Goal: Task Accomplishment & Management: Manage account settings

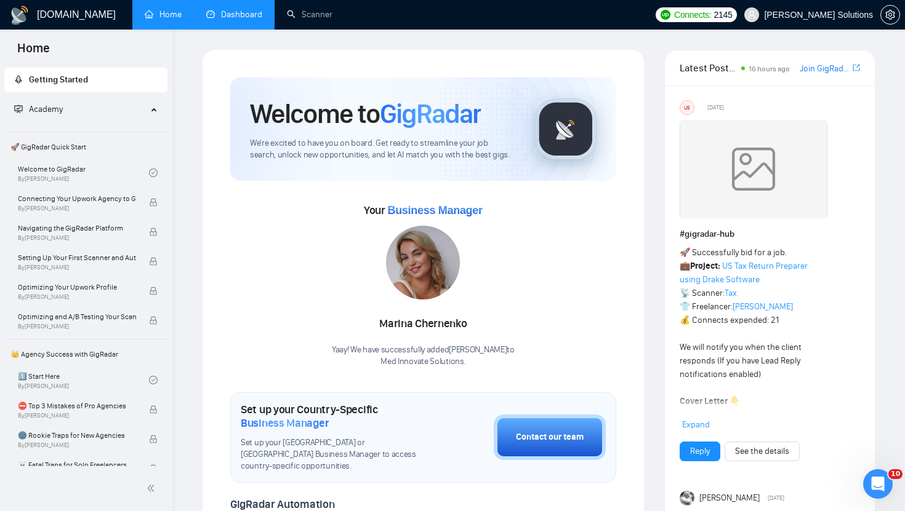
click at [260, 20] on link "Dashboard" at bounding box center [234, 14] width 56 height 10
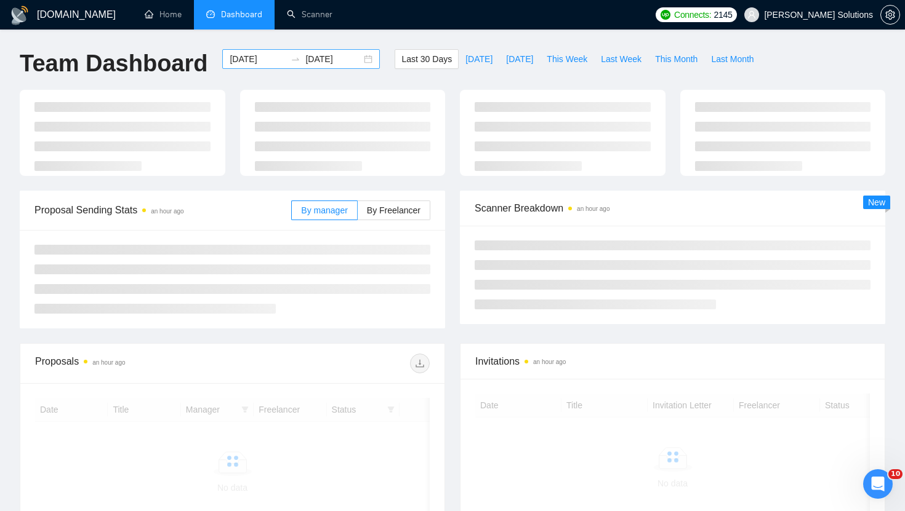
click at [251, 65] on input "[DATE]" at bounding box center [258, 59] width 56 height 14
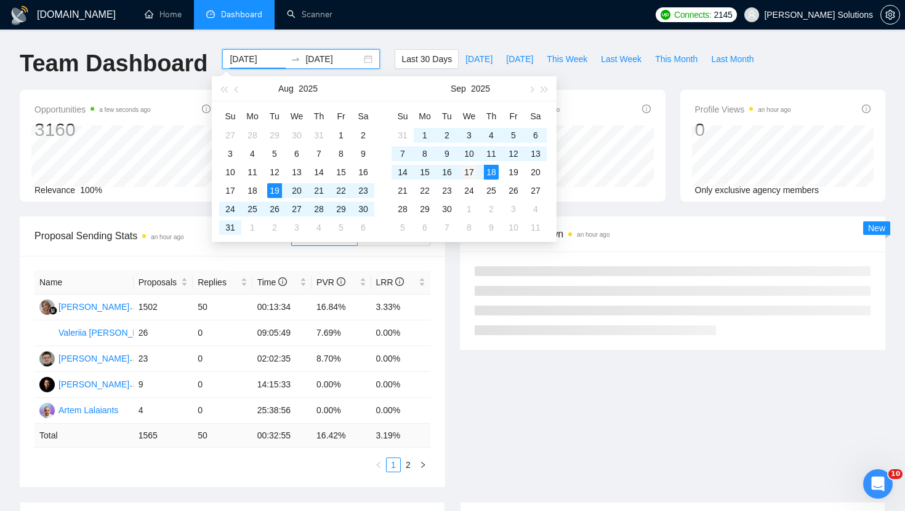
type input "[DATE]"
click at [474, 170] on div "17" at bounding box center [469, 172] width 15 height 15
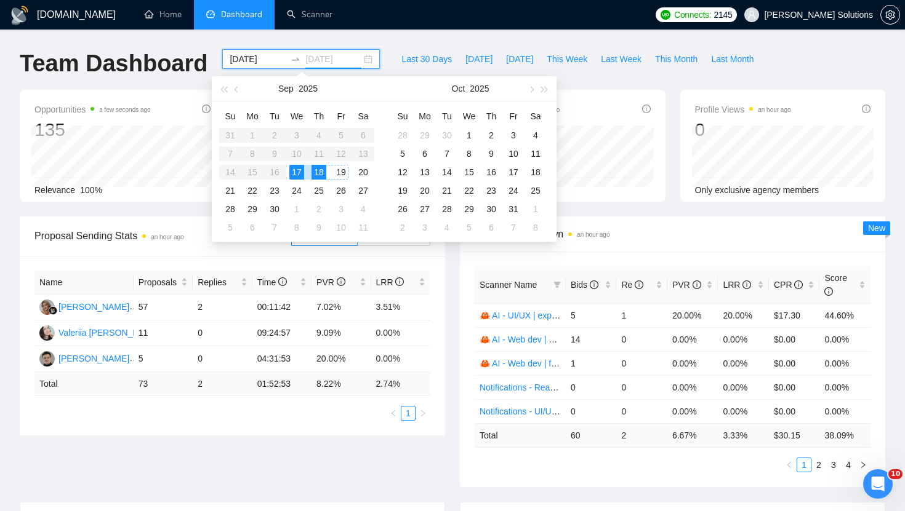
type input "[DATE]"
click at [316, 169] on div "18" at bounding box center [318, 172] width 15 height 15
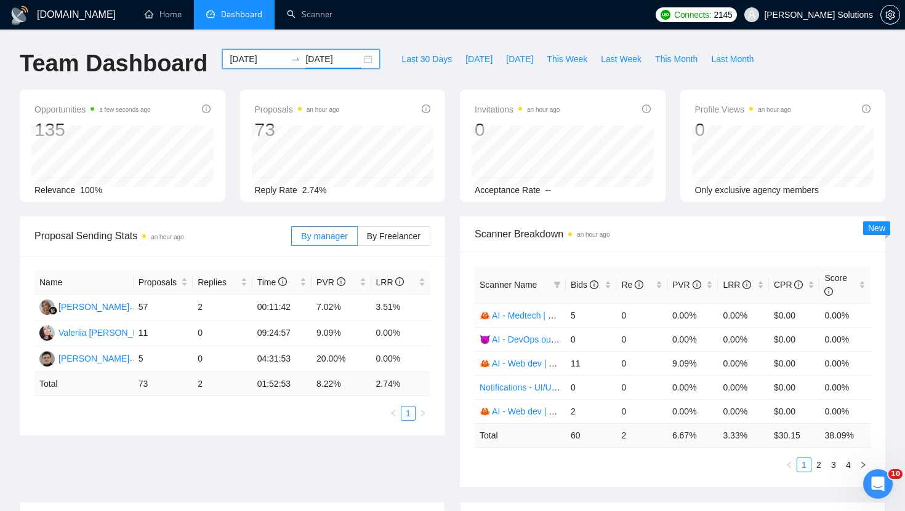
click at [268, 57] on input "[DATE]" at bounding box center [258, 59] width 56 height 14
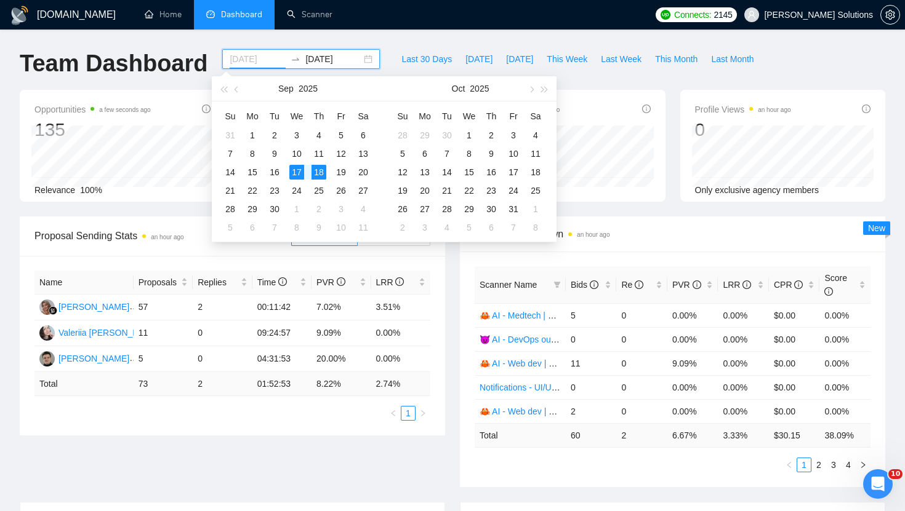
type input "[DATE]"
click at [321, 168] on div "18" at bounding box center [318, 172] width 15 height 15
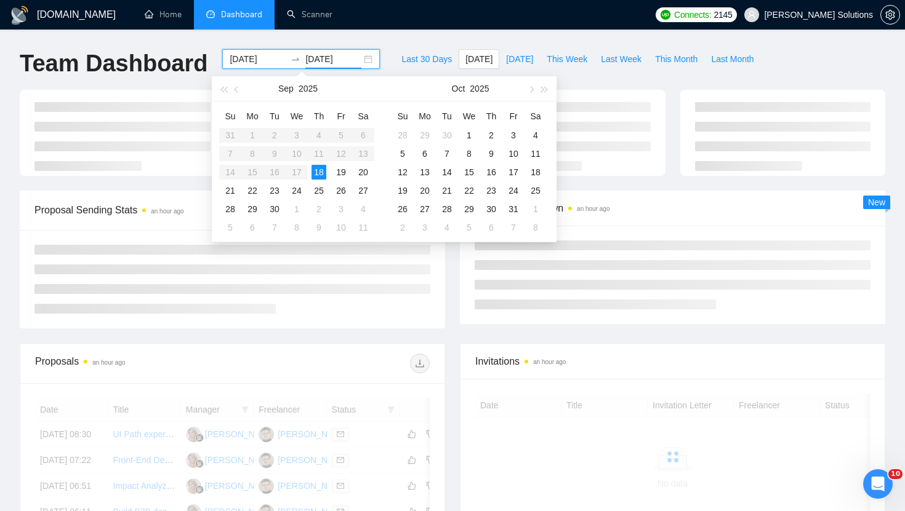
type input "[DATE]"
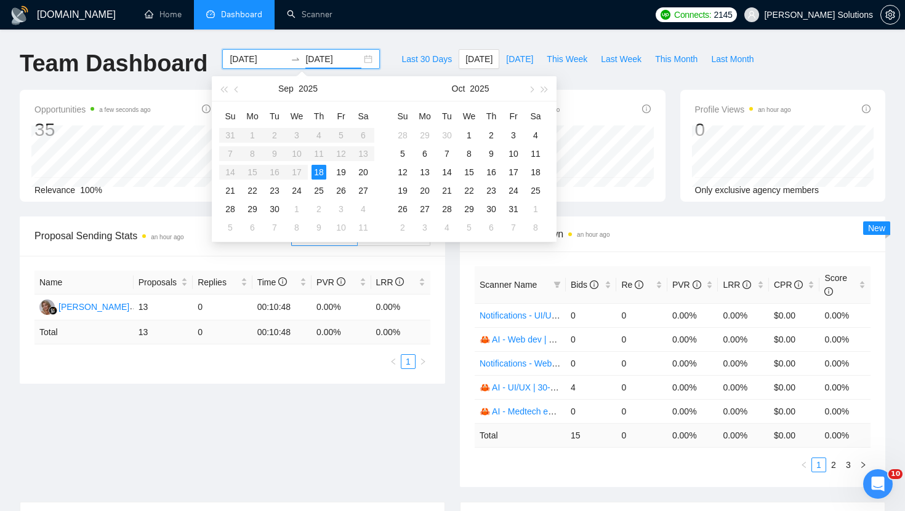
click at [567, 484] on div "Scanner Name Bids Re PVR LRR CPR Score Notifications - UI/UX | 35+ 0 0 0.00% 0.…" at bounding box center [672, 370] width 425 height 236
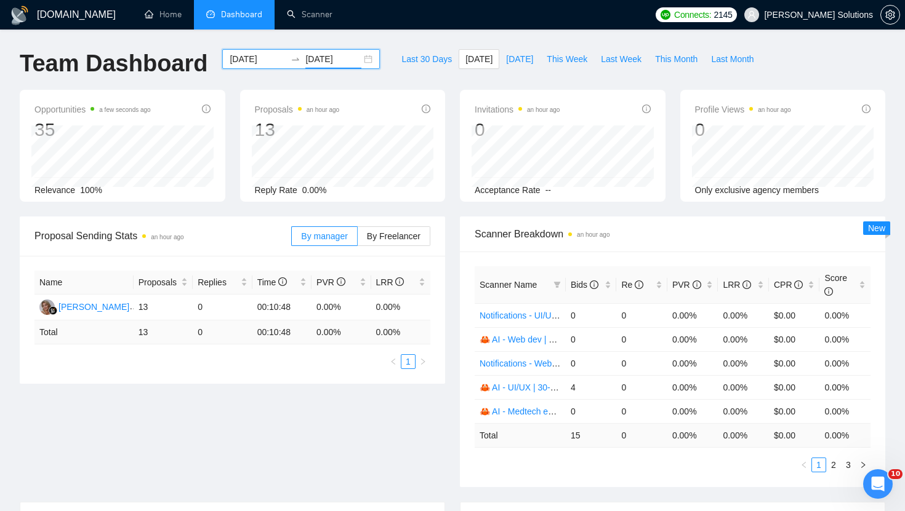
click at [841, 15] on span "[PERSON_NAME] Solutions" at bounding box center [818, 15] width 109 height 0
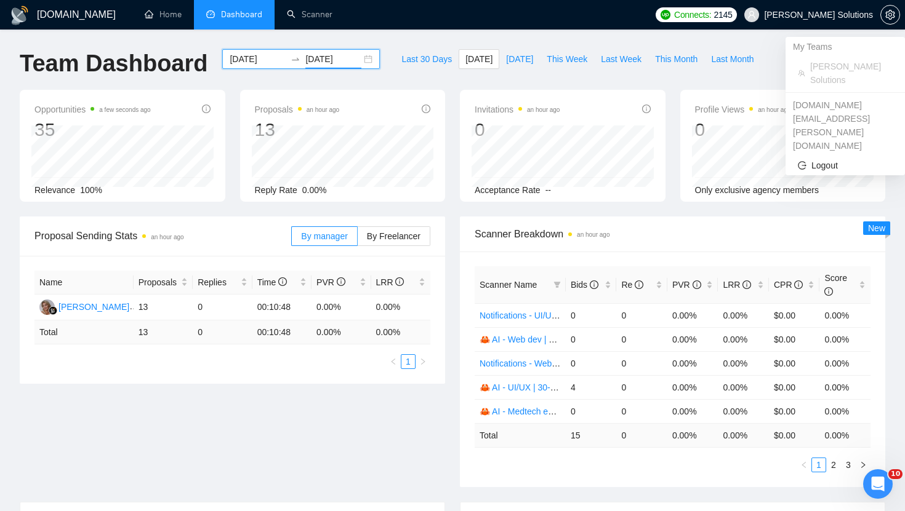
click at [823, 71] on span "[PERSON_NAME] Solutions" at bounding box center [851, 73] width 82 height 27
click at [831, 65] on span "[PERSON_NAME] Solutions" at bounding box center [851, 73] width 82 height 27
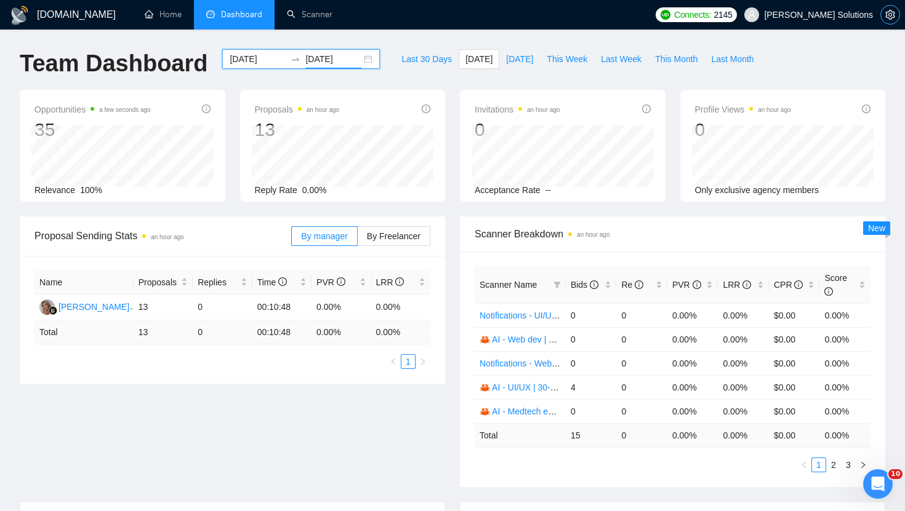
click at [889, 14] on icon "setting" at bounding box center [889, 15] width 9 height 10
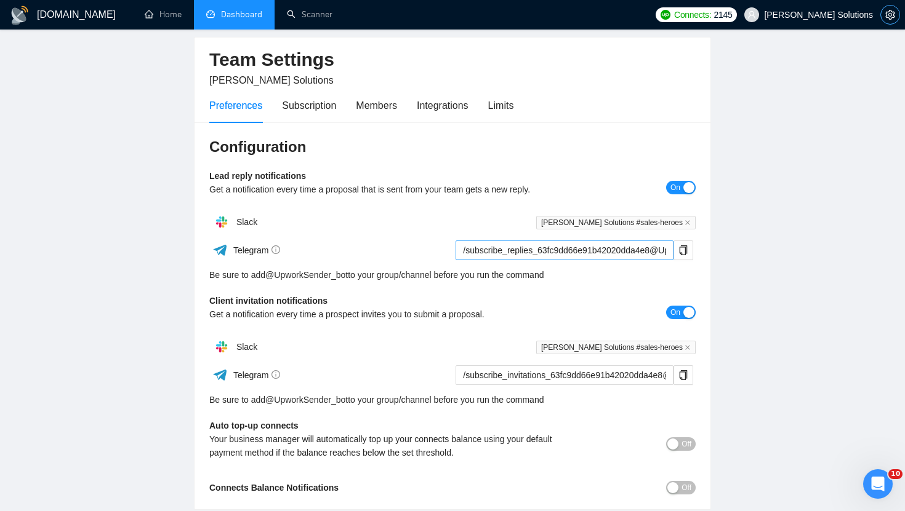
scroll to position [38, 0]
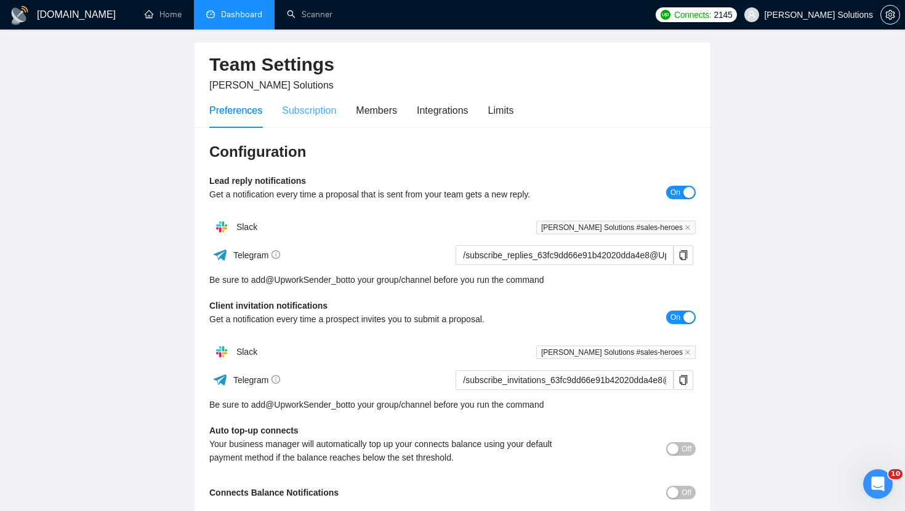
click at [318, 120] on div "Subscription" at bounding box center [309, 110] width 54 height 35
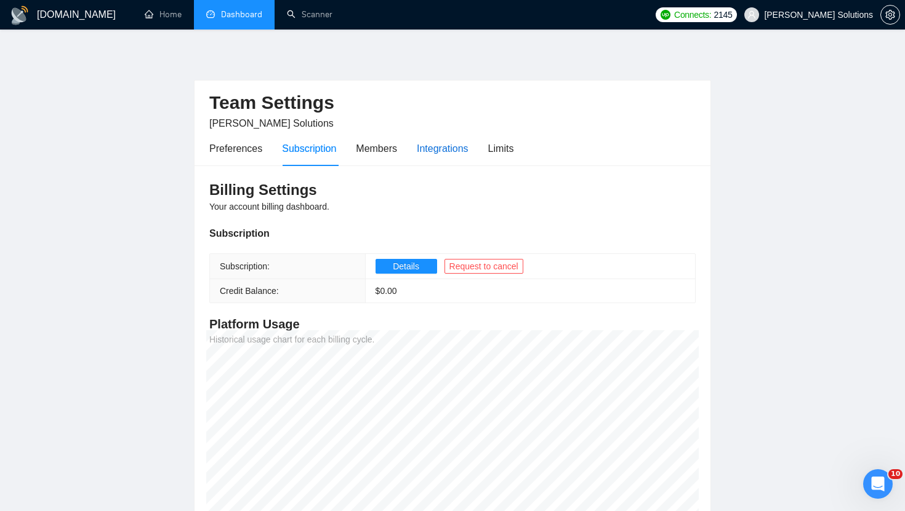
click at [463, 148] on div "Integrations" at bounding box center [443, 148] width 52 height 15
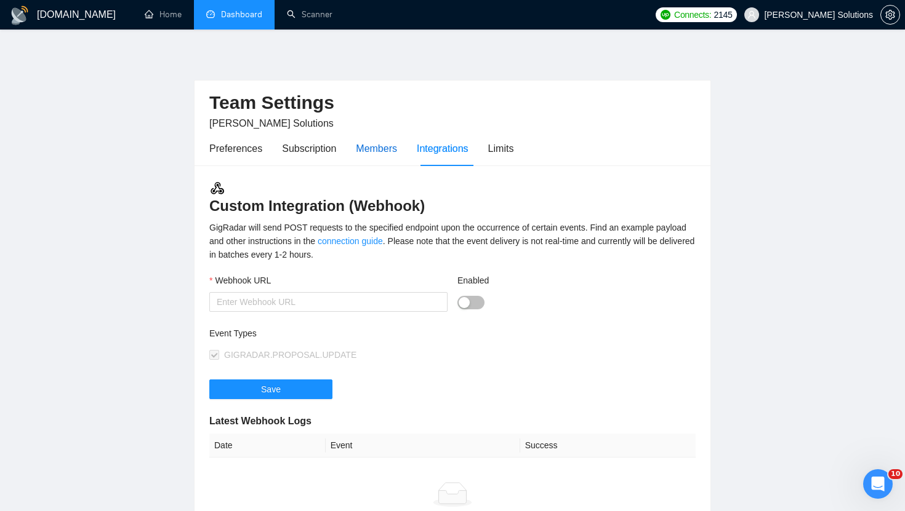
click at [378, 144] on div "Members" at bounding box center [376, 148] width 41 height 15
